Goal: Transaction & Acquisition: Purchase product/service

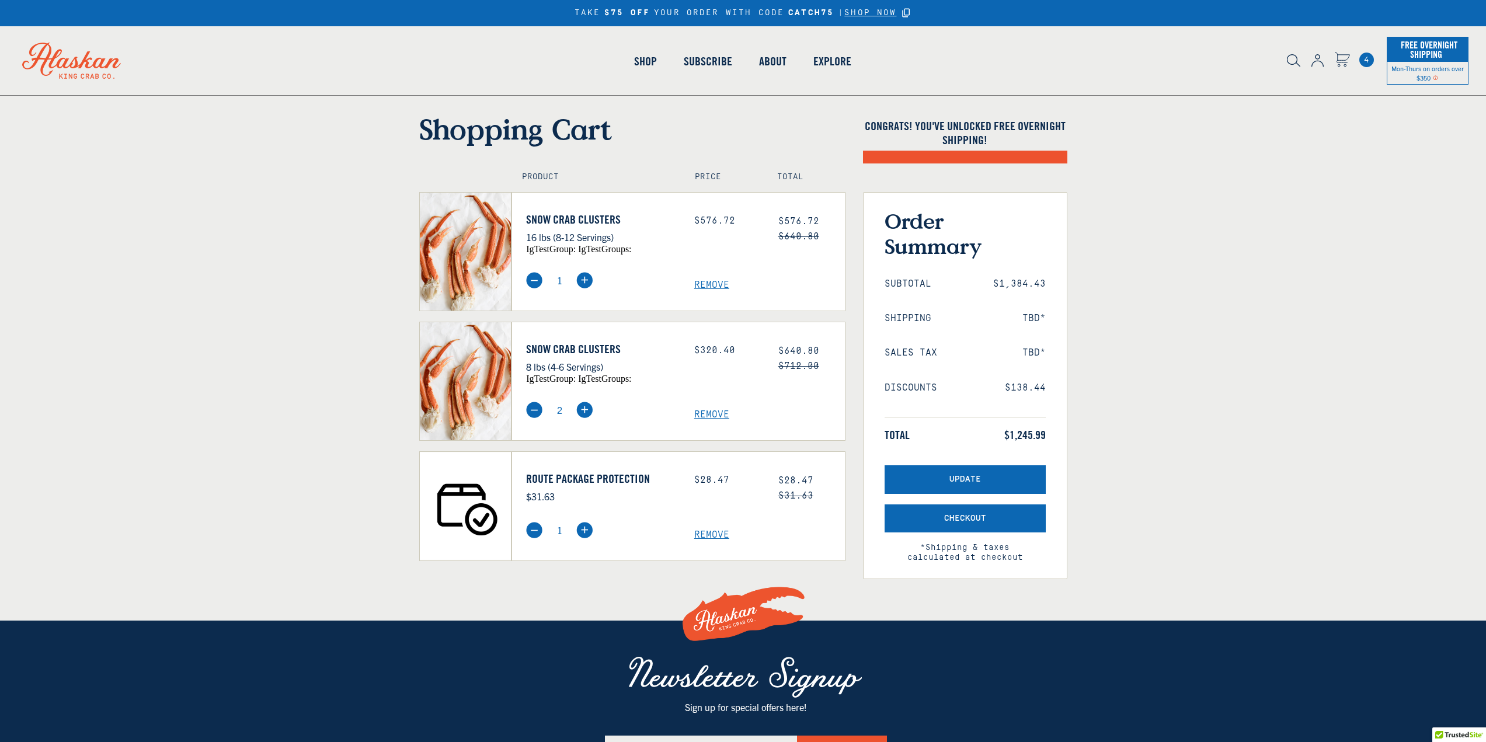
select select "40826420691023"
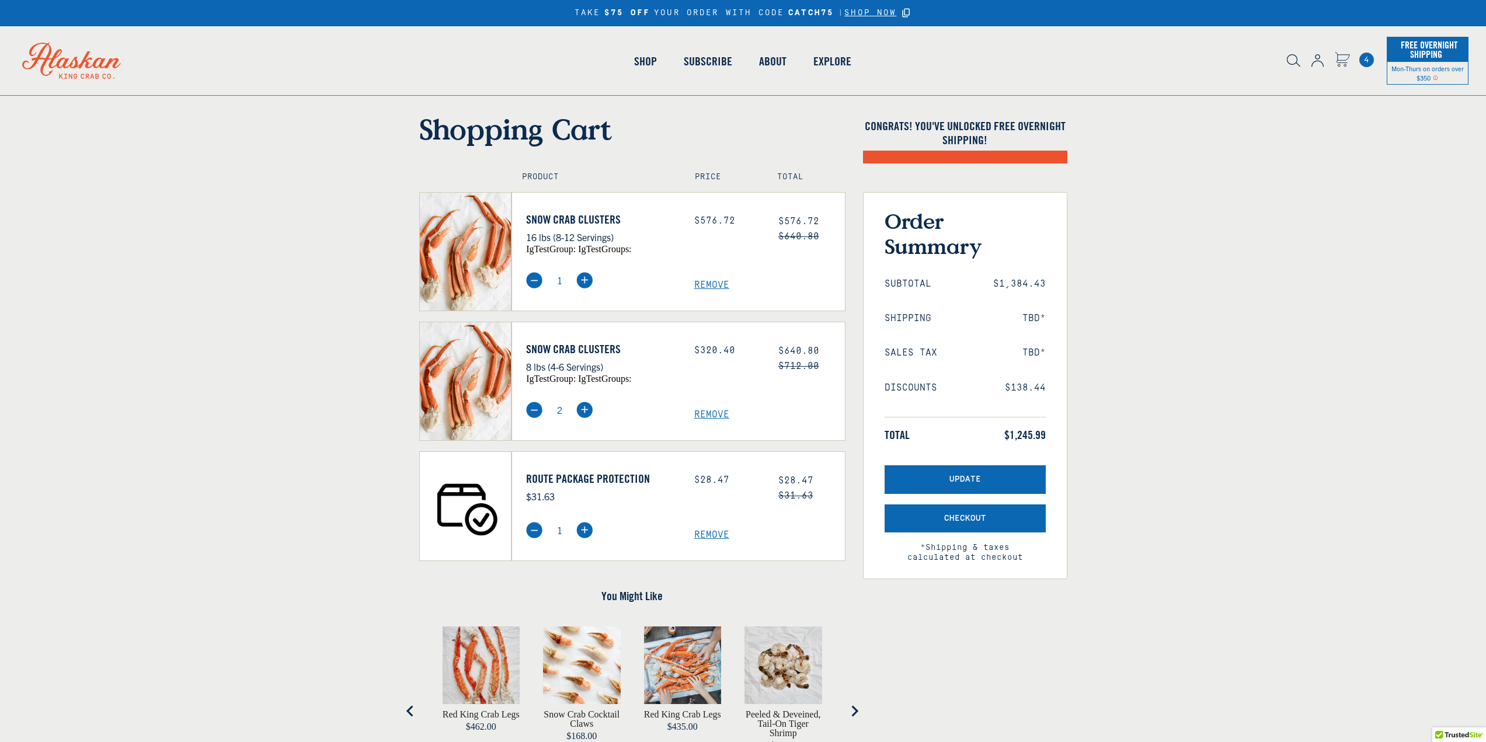
click at [713, 420] on span "Remove" at bounding box center [769, 414] width 151 height 11
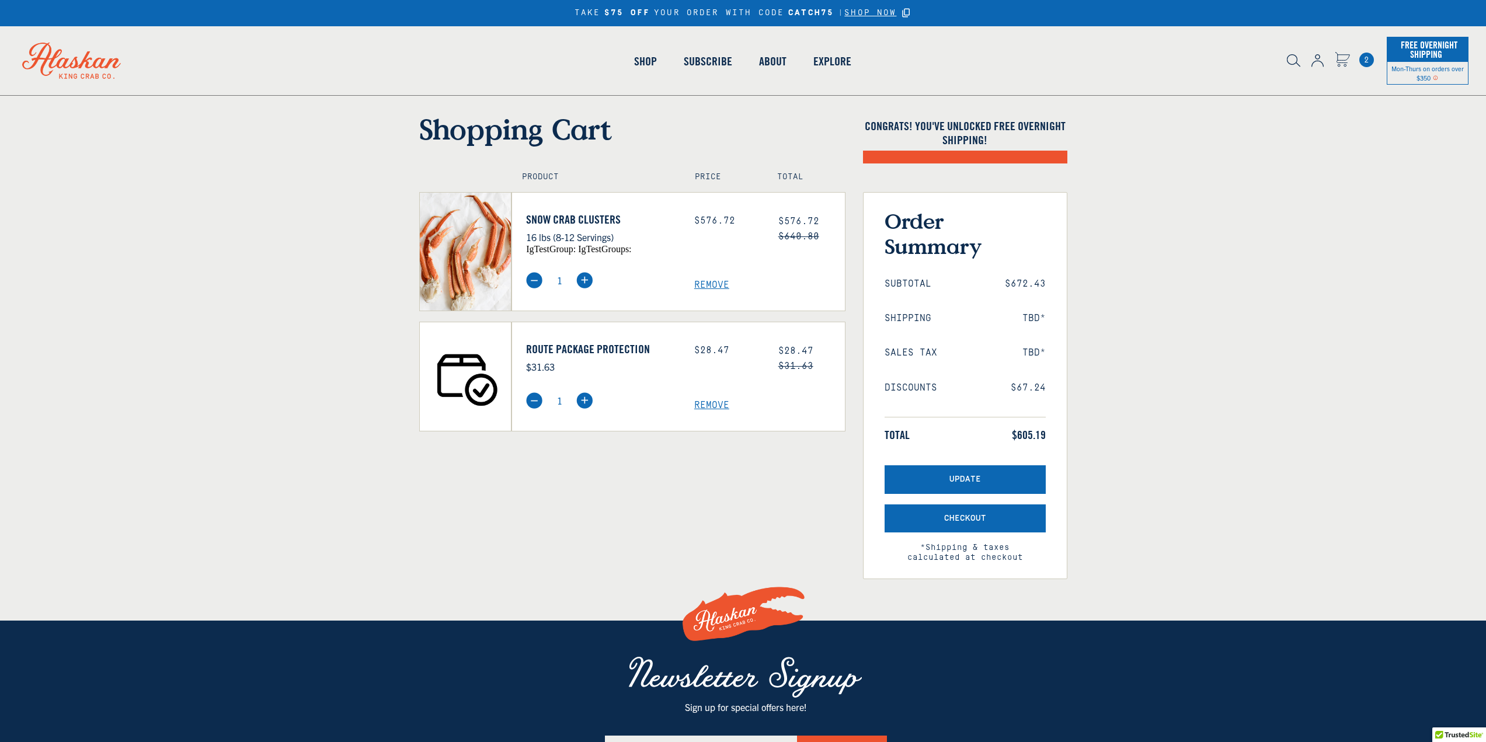
select select "40826422427727"
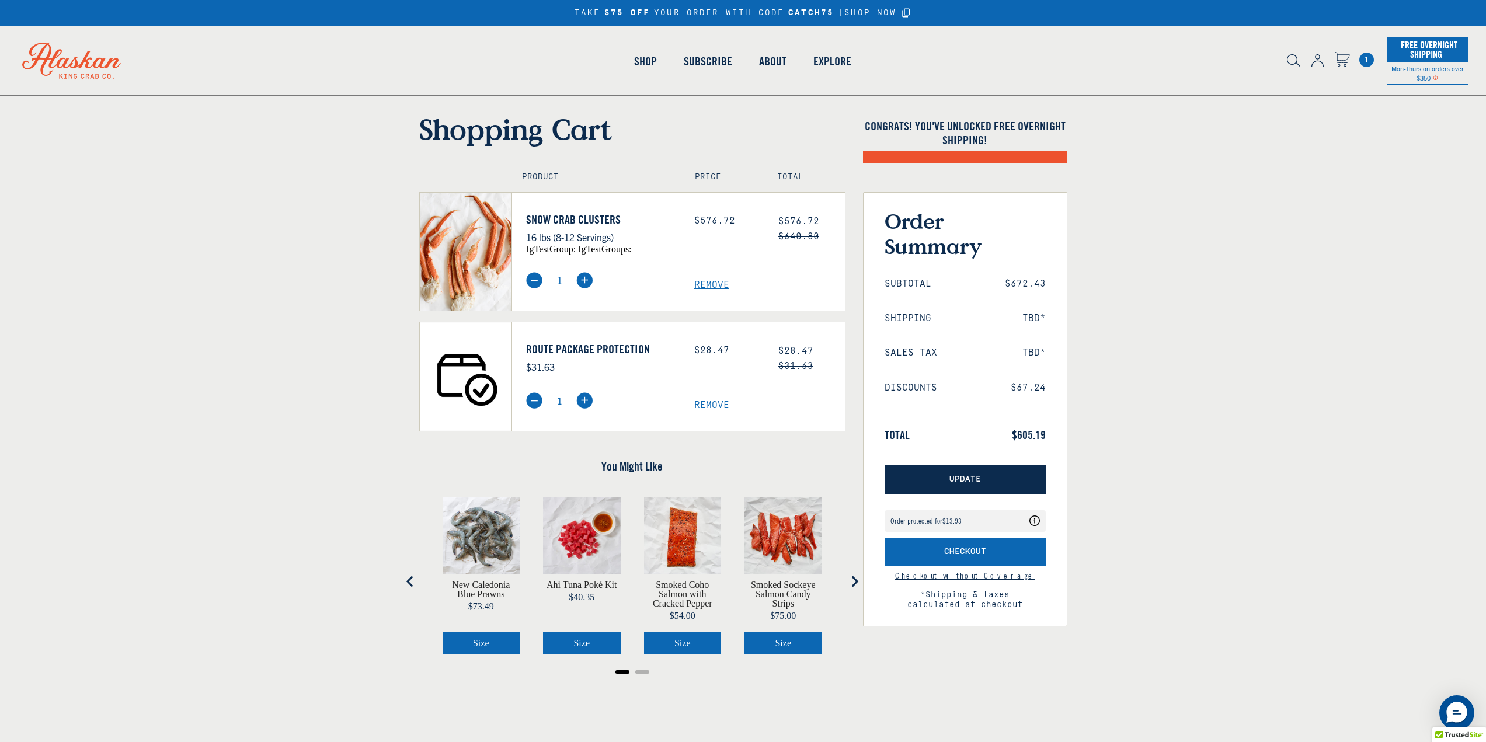
click at [929, 481] on button "Update" at bounding box center [965, 479] width 161 height 29
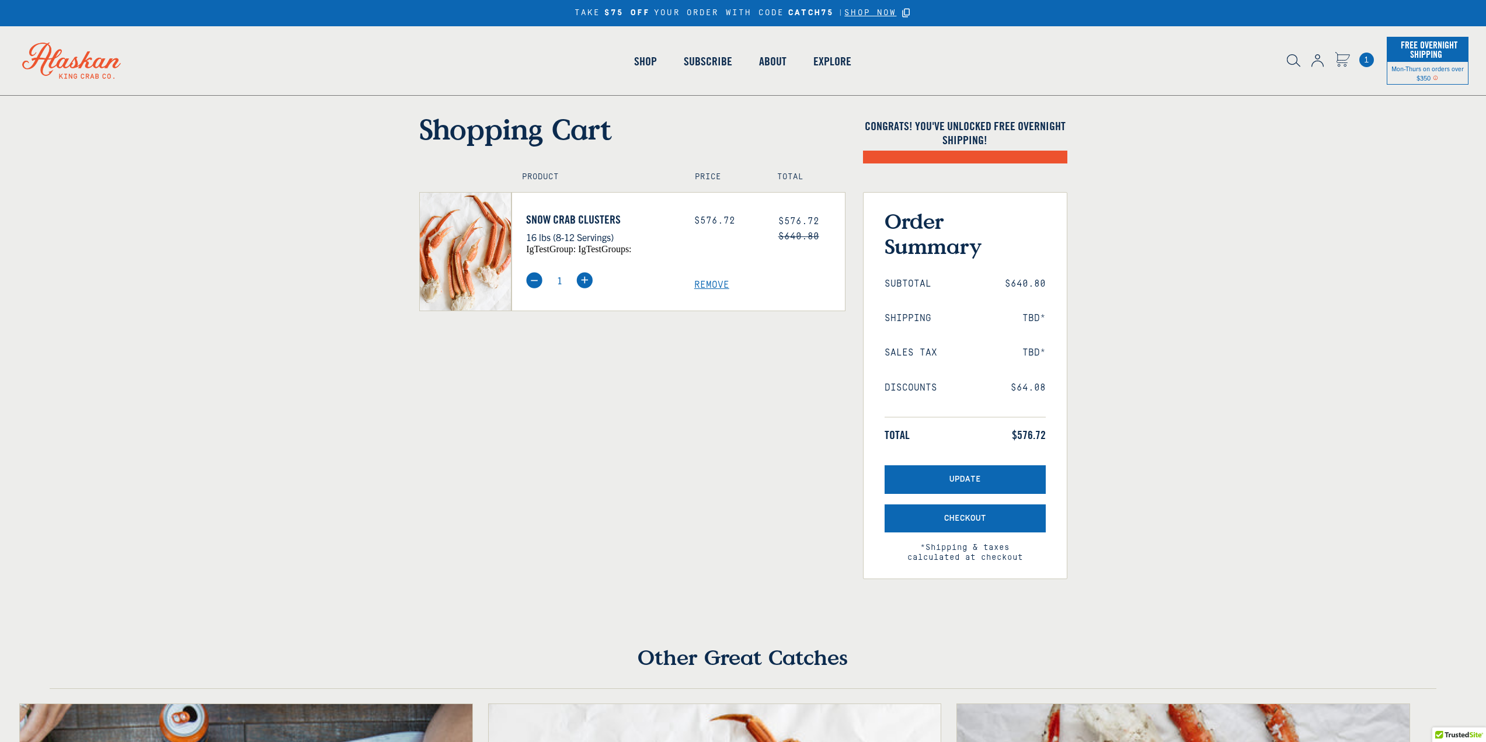
select select "40826422427727"
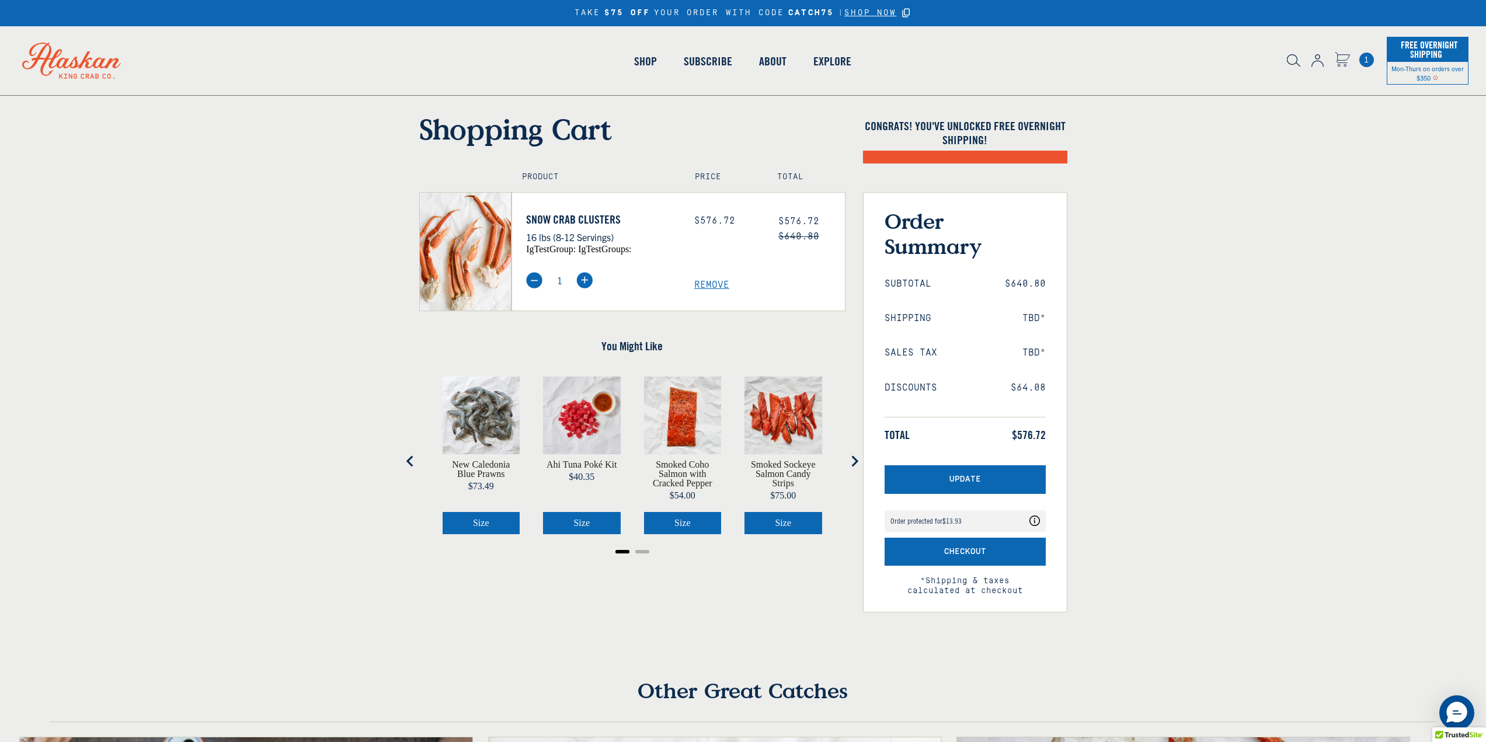
click at [948, 516] on div "Order protected for $13.93 Your order is protected for $13.93" at bounding box center [958, 521] width 134 height 12
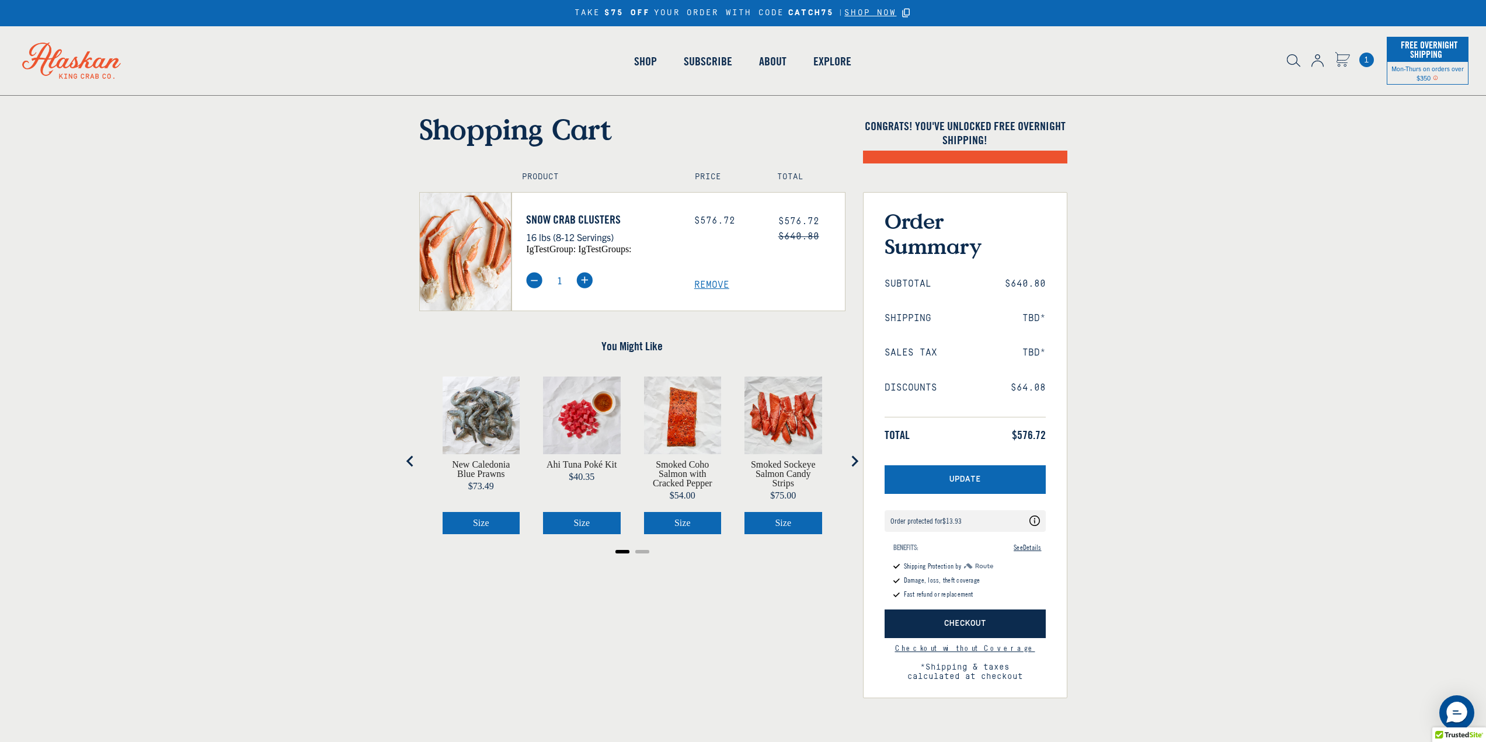
click at [947, 617] on button "Checkout" at bounding box center [965, 624] width 161 height 29
click at [935, 614] on button "Checkout" at bounding box center [965, 624] width 161 height 29
click at [1021, 622] on button "Checkout" at bounding box center [965, 624] width 161 height 29
click at [1365, 60] on span "1" at bounding box center [1366, 60] width 15 height 15
click at [1337, 57] on icon "Cart" at bounding box center [1342, 59] width 15 height 15
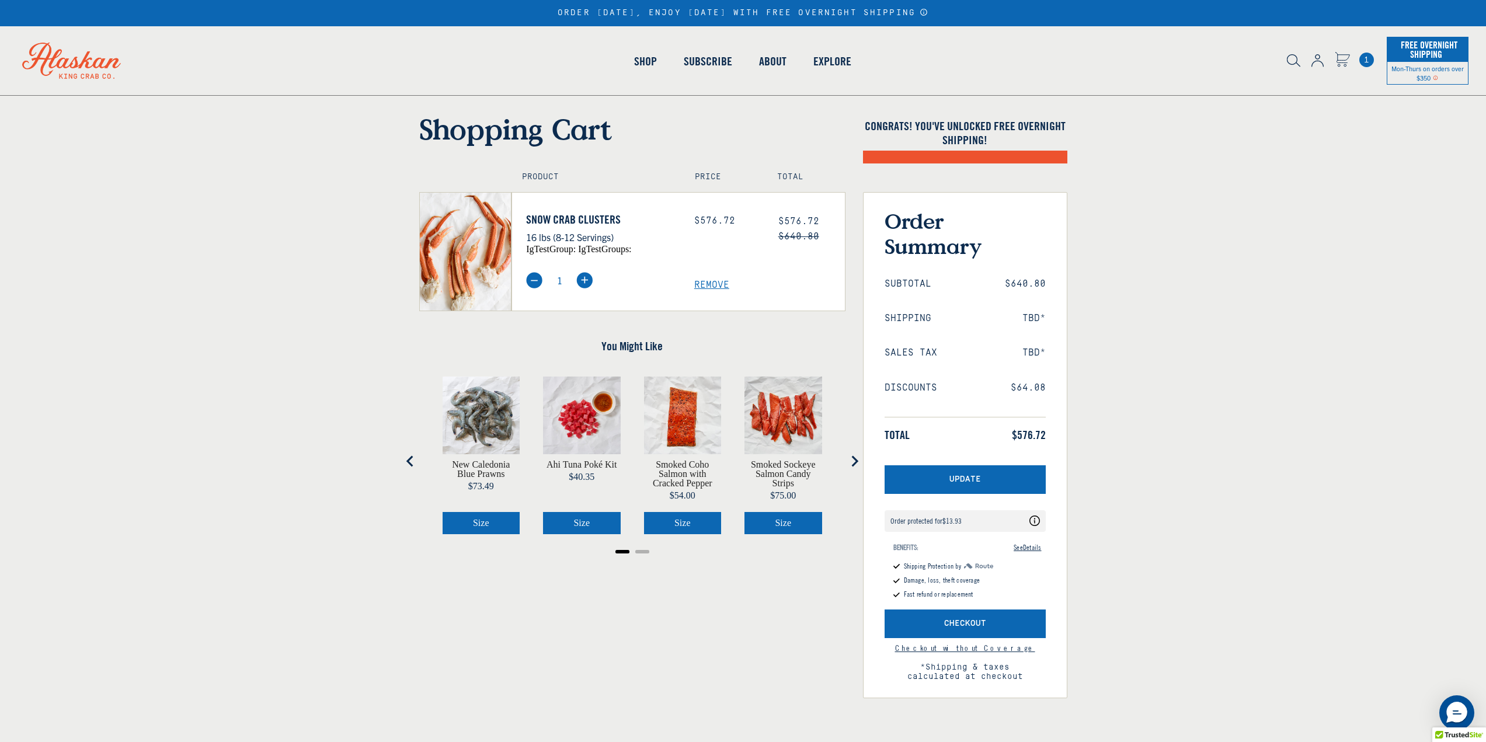
click at [967, 481] on span "Update" at bounding box center [965, 480] width 32 height 10
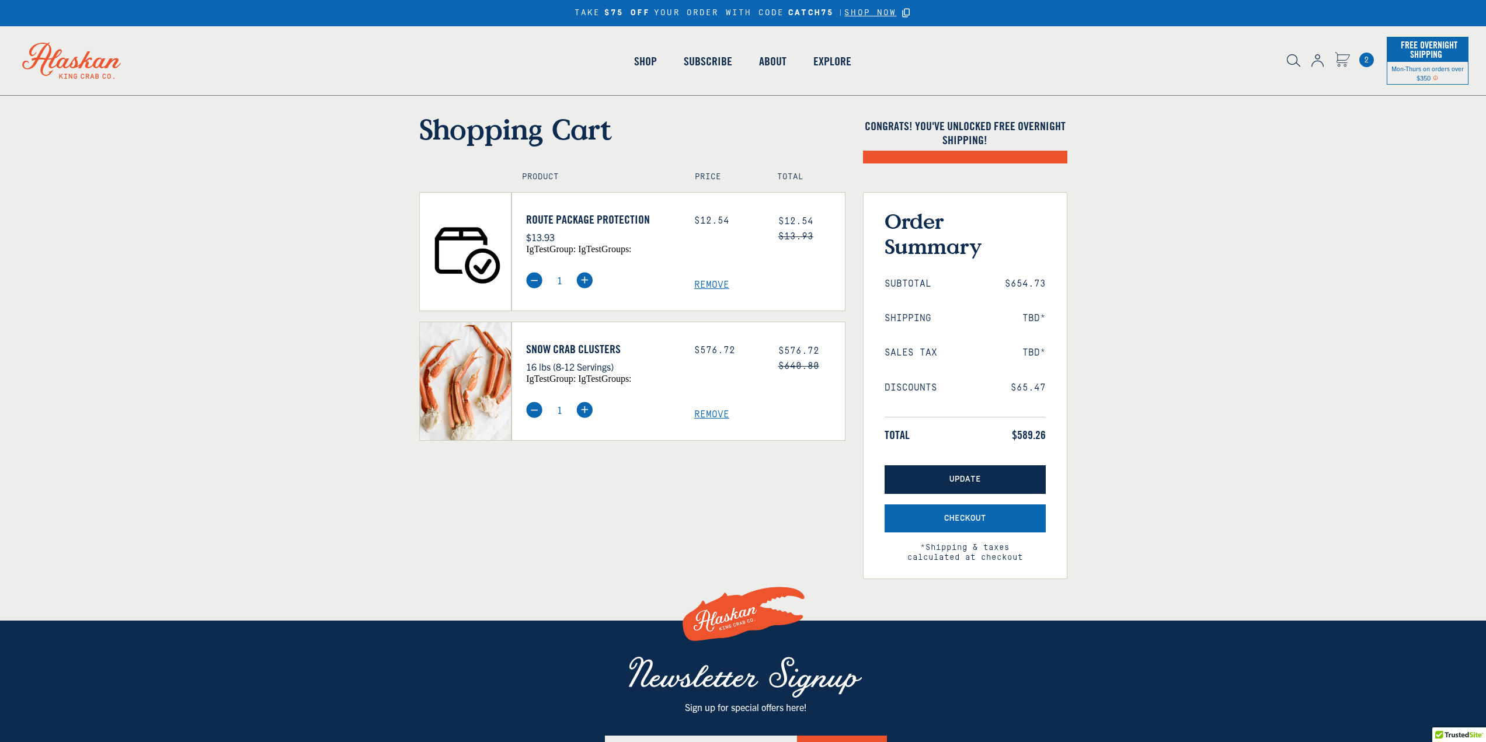
select select "40826422427727"
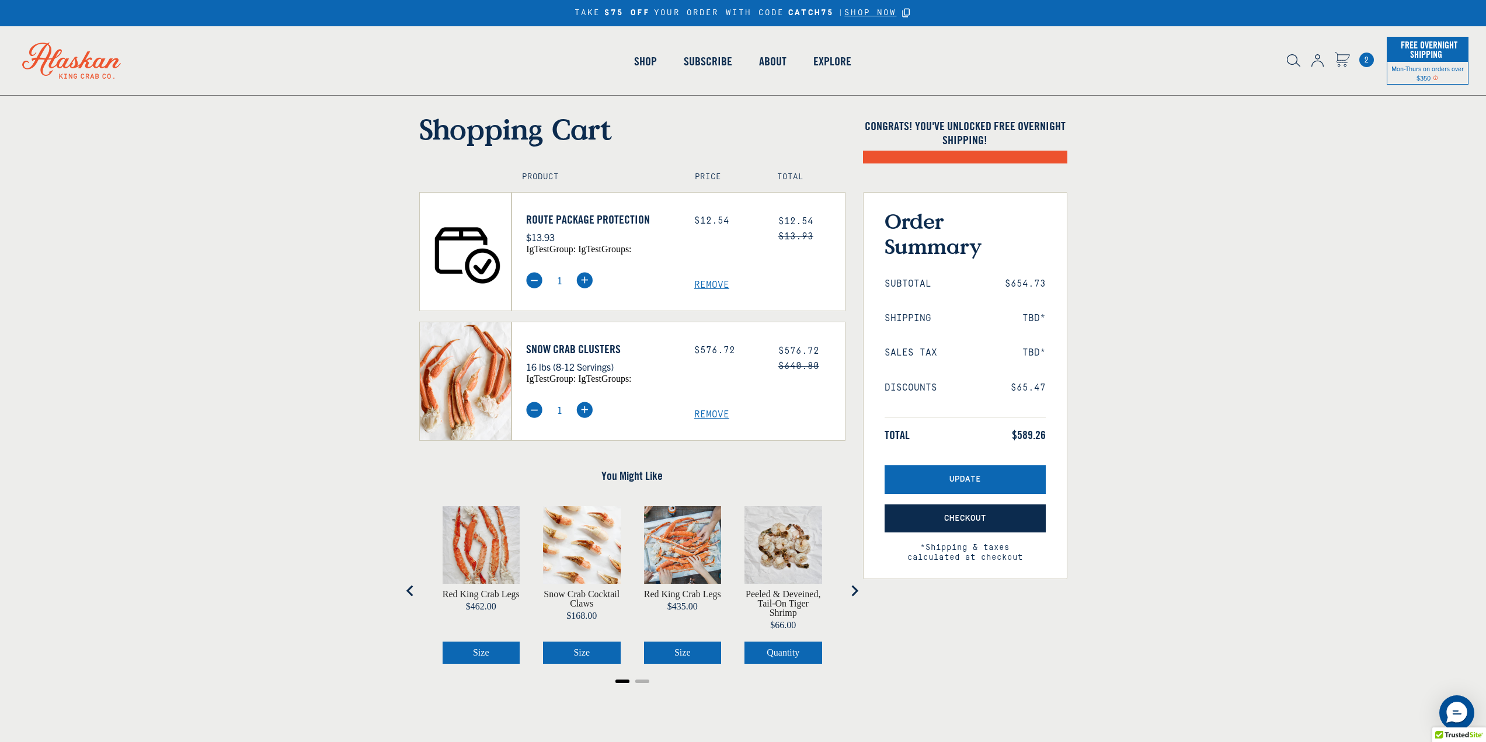
click at [983, 523] on span "Checkout" at bounding box center [965, 519] width 42 height 10
